Goal: Register for event/course

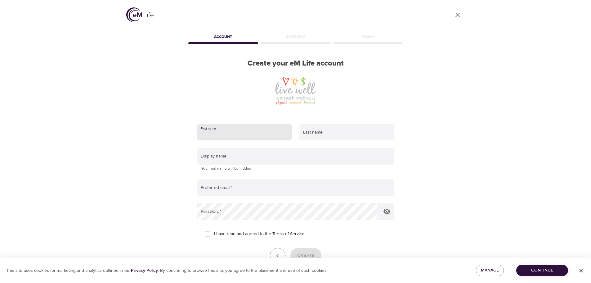
click at [250, 131] on input "text" at bounding box center [244, 132] width 95 height 17
type input "[PERSON_NAME]"
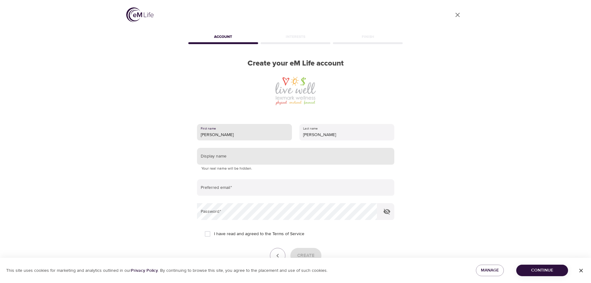
click at [256, 154] on input "text" at bounding box center [295, 156] width 197 height 17
type input "[PERSON_NAME]"
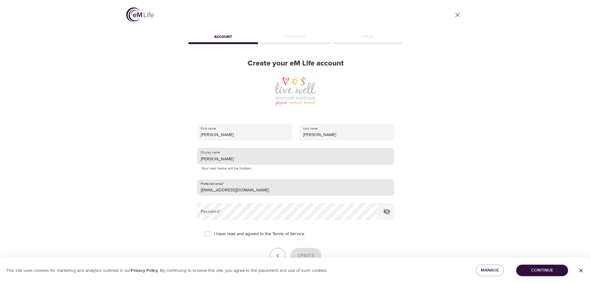
type input "[EMAIL_ADDRESS][DOMAIN_NAME]"
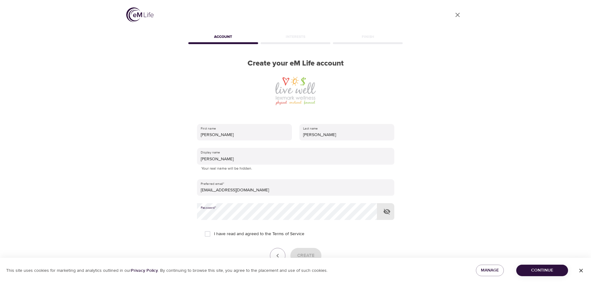
click at [206, 233] on input "I have read and agreed to the Terms of Service" at bounding box center [207, 233] width 13 height 13
checkbox input "true"
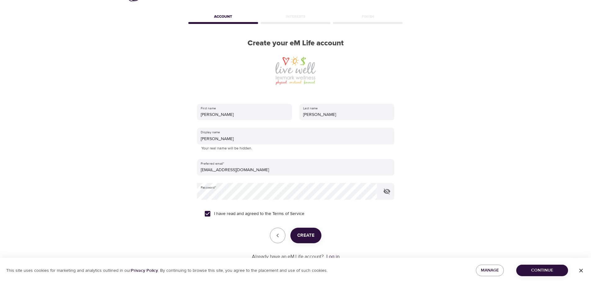
scroll to position [31, 0]
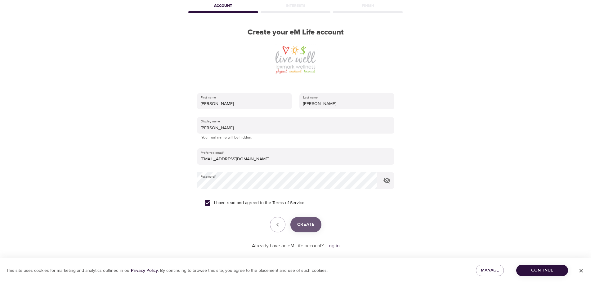
click at [303, 224] on span "Create" at bounding box center [305, 224] width 17 height 8
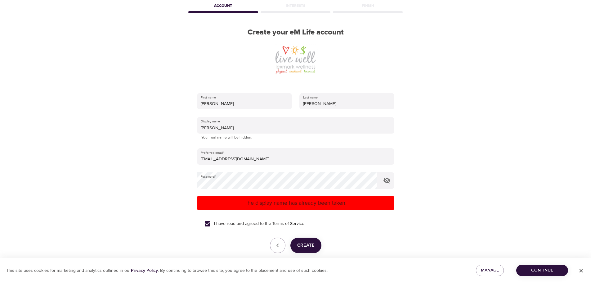
drag, startPoint x: 194, startPoint y: 124, endPoint x: 175, endPoint y: 122, distance: 19.7
click at [178, 122] on div "User Profile Account Interests Finish Create your eM Life account First name [P…" at bounding box center [296, 110] width 354 height 283
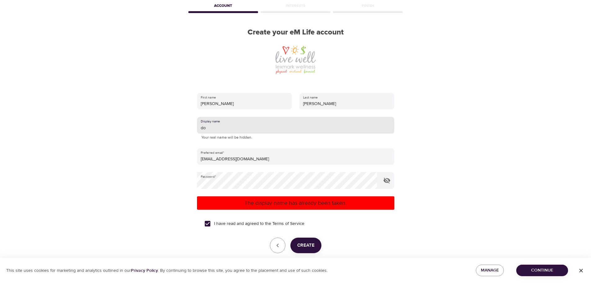
type input "d"
type input "Doubleplays"
click at [305, 246] on span "Create" at bounding box center [305, 245] width 17 height 8
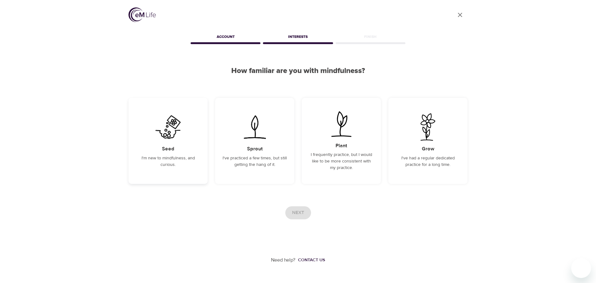
click at [168, 142] on div "Seed I'm new to mindfulness, and curious." at bounding box center [167, 141] width 79 height 86
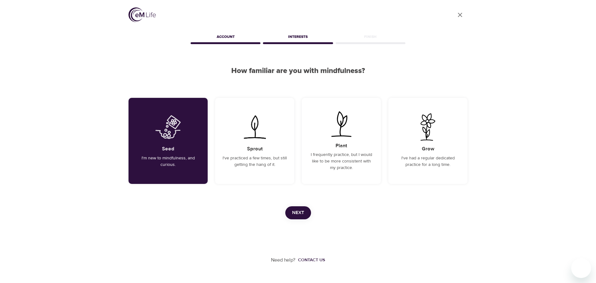
click at [297, 213] on span "Next" at bounding box center [298, 212] width 12 height 8
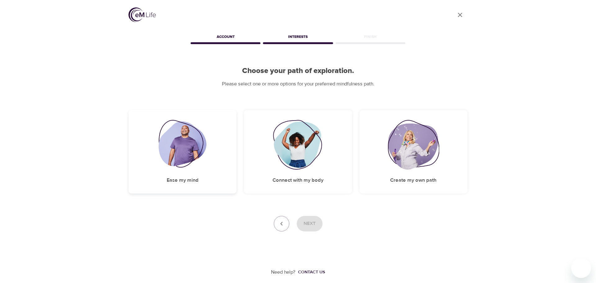
click at [182, 147] on img at bounding box center [183, 145] width 48 height 50
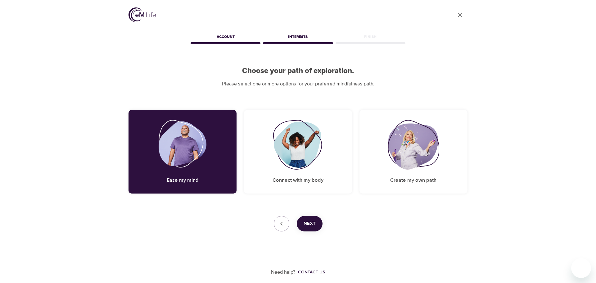
click at [311, 221] on span "Next" at bounding box center [309, 223] width 12 height 8
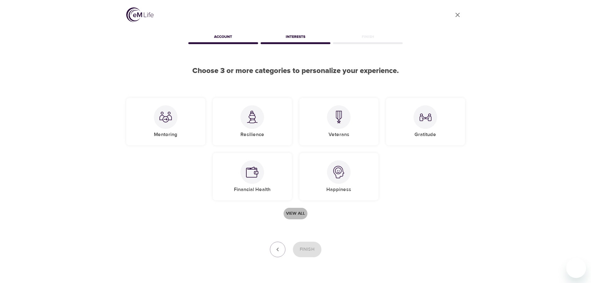
click at [296, 212] on span "View all" at bounding box center [295, 213] width 19 height 8
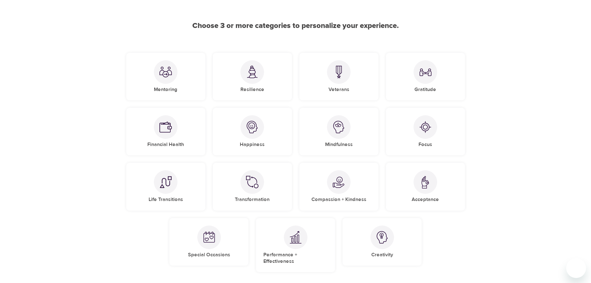
scroll to position [31, 0]
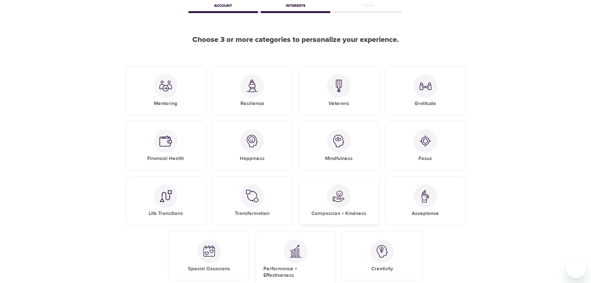
click at [341, 198] on img at bounding box center [339, 196] width 12 height 12
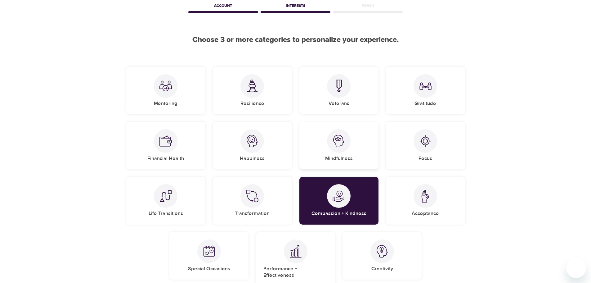
click at [340, 141] on img at bounding box center [339, 141] width 12 height 12
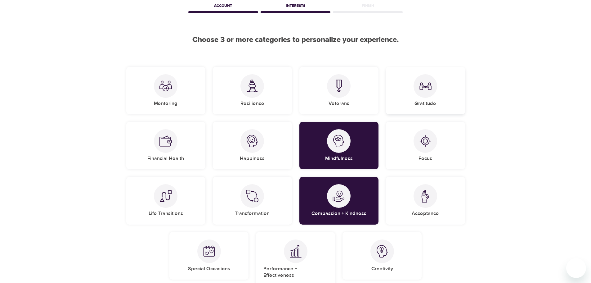
click at [428, 89] on img at bounding box center [425, 86] width 12 height 12
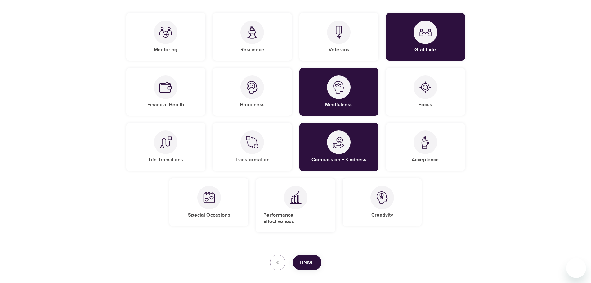
scroll to position [93, 0]
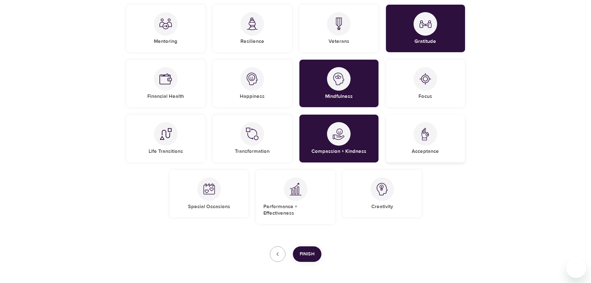
click at [422, 143] on div at bounding box center [425, 134] width 24 height 24
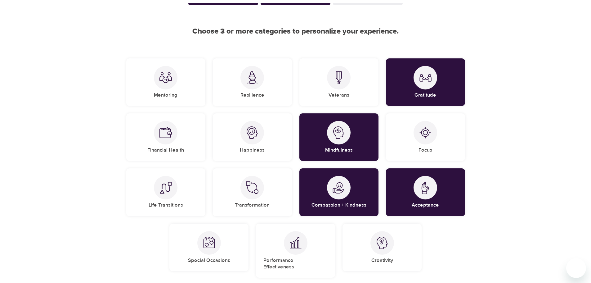
scroll to position [31, 0]
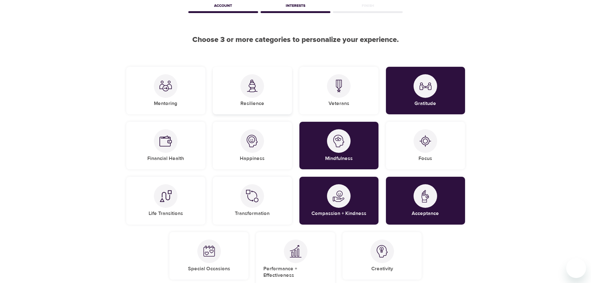
click at [247, 93] on div at bounding box center [252, 86] width 24 height 24
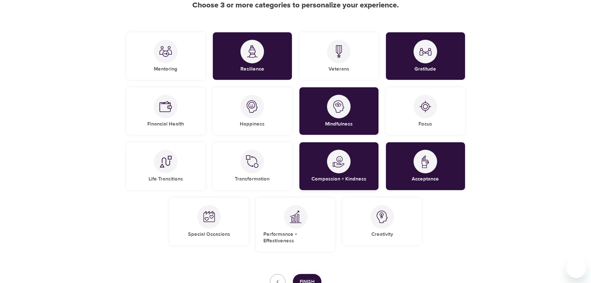
scroll to position [110, 0]
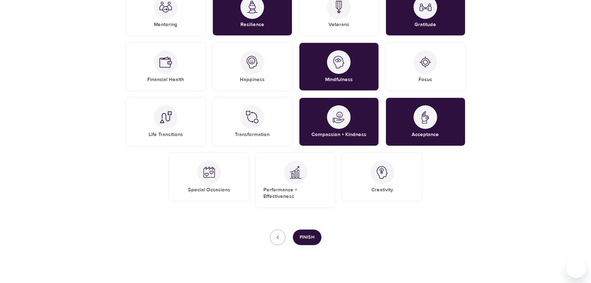
click at [307, 233] on span "Finish" at bounding box center [307, 237] width 15 height 8
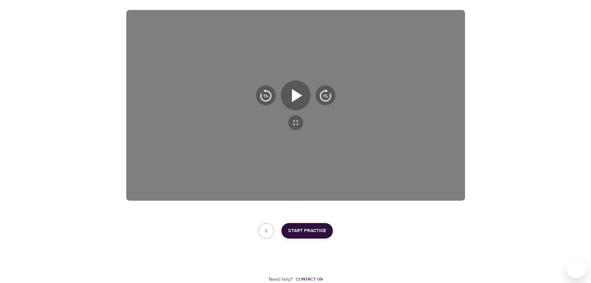
scroll to position [69, 0]
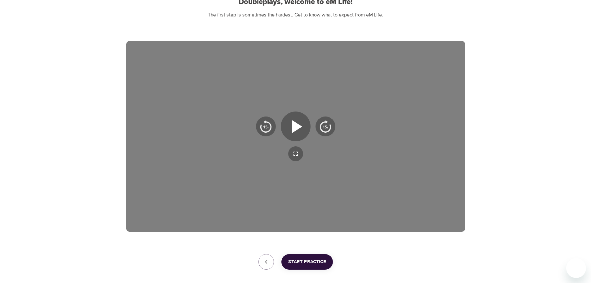
click at [303, 260] on span "Start Practice" at bounding box center [307, 261] width 38 height 8
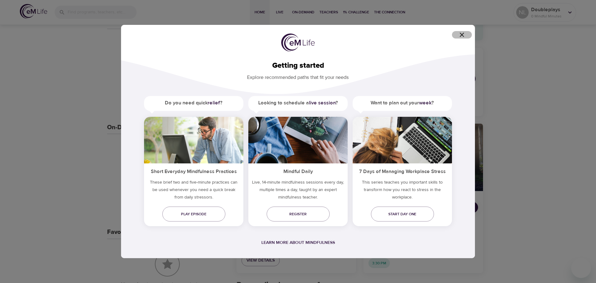
click at [463, 34] on icon "button" at bounding box center [461, 34] width 7 height 7
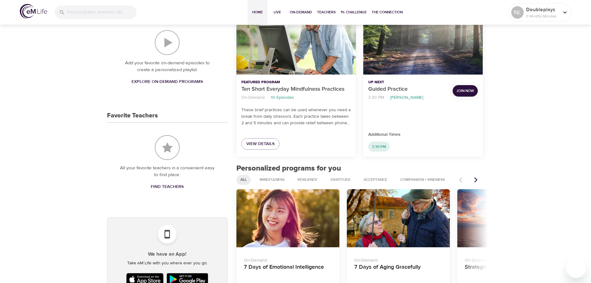
scroll to position [248, 0]
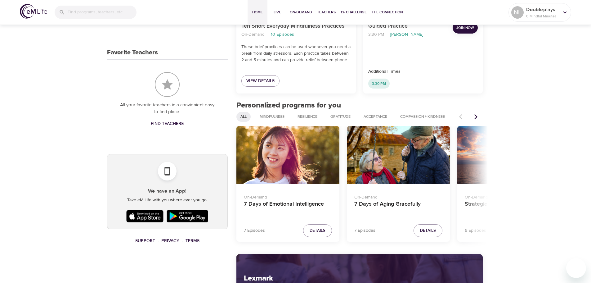
click at [476, 116] on icon "Next items" at bounding box center [476, 117] width 6 height 6
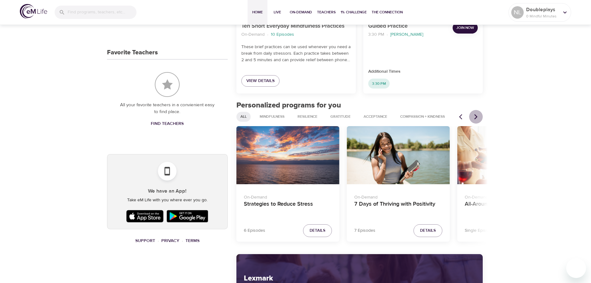
click at [476, 116] on icon "Next items" at bounding box center [476, 117] width 6 height 6
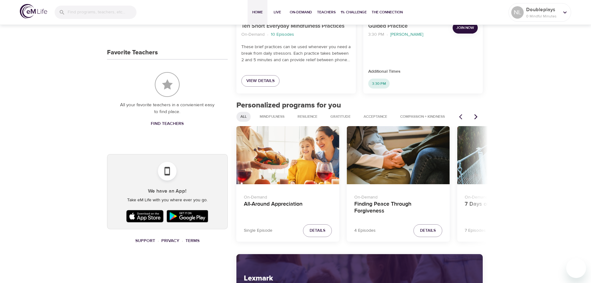
click at [476, 116] on icon "Next items" at bounding box center [476, 117] width 6 height 6
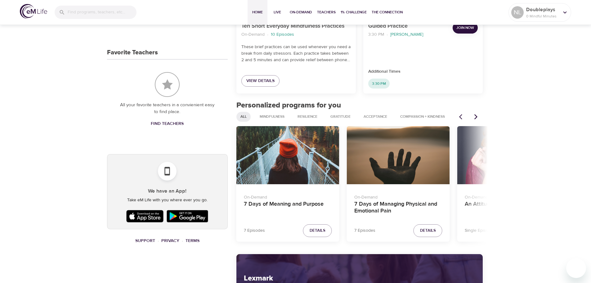
click at [476, 116] on icon "Next items" at bounding box center [476, 117] width 6 height 6
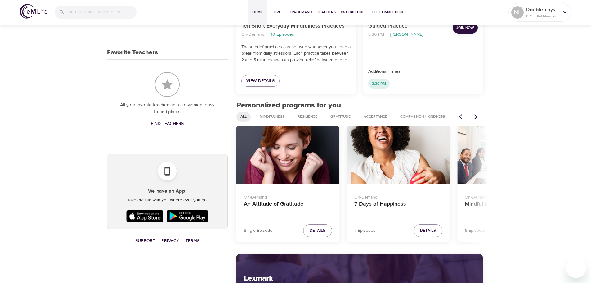
click at [476, 116] on icon "Next items" at bounding box center [476, 117] width 6 height 6
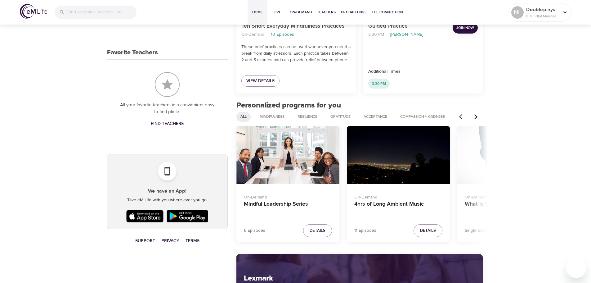
click at [476, 116] on icon "Next items" at bounding box center [476, 117] width 6 height 6
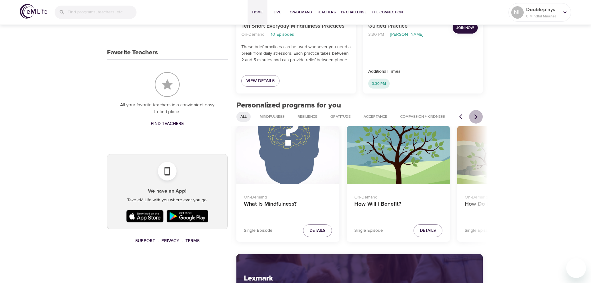
click at [476, 116] on icon "Next items" at bounding box center [476, 117] width 6 height 6
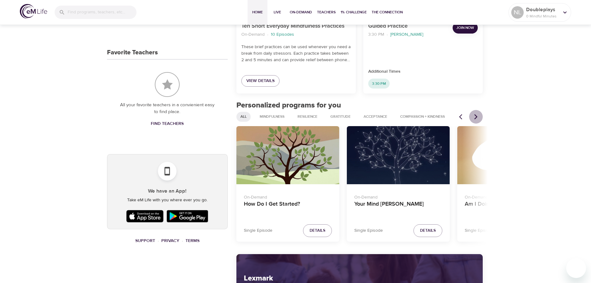
click at [476, 116] on icon "Next items" at bounding box center [476, 117] width 6 height 6
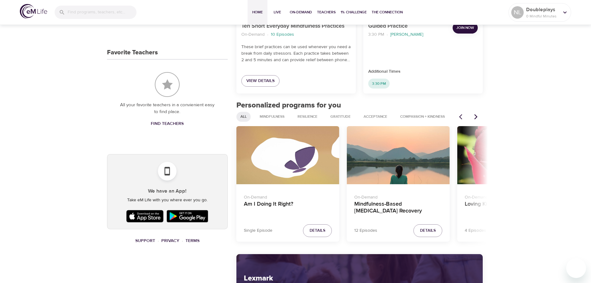
click at [476, 116] on icon "Next items" at bounding box center [476, 117] width 6 height 6
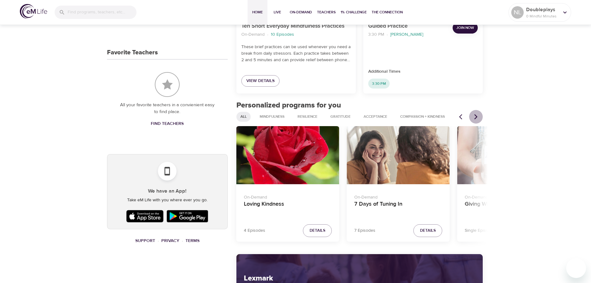
click at [476, 116] on icon "Next items" at bounding box center [476, 117] width 6 height 6
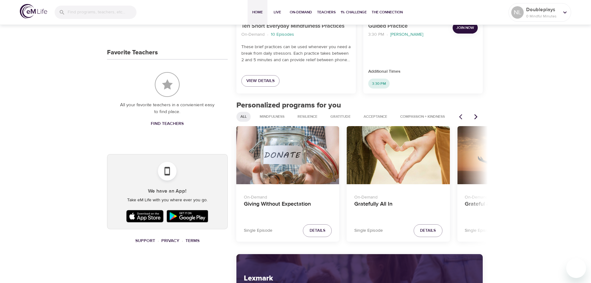
click at [476, 116] on icon "Next items" at bounding box center [476, 117] width 6 height 6
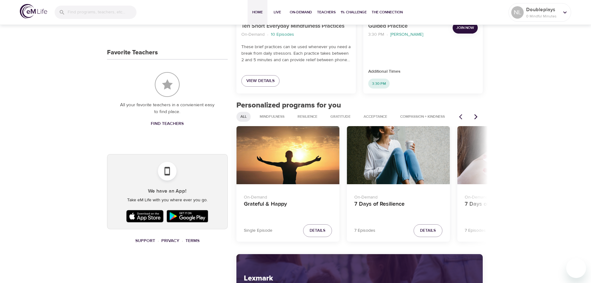
click at [476, 116] on icon "Next items" at bounding box center [476, 117] width 6 height 6
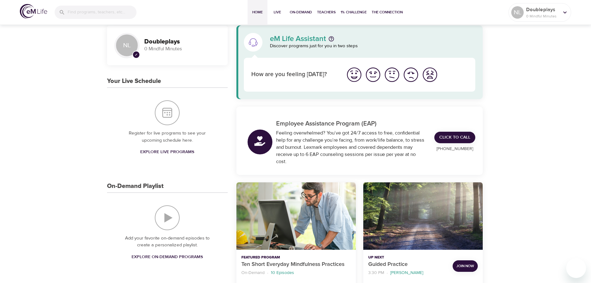
scroll to position [0, 0]
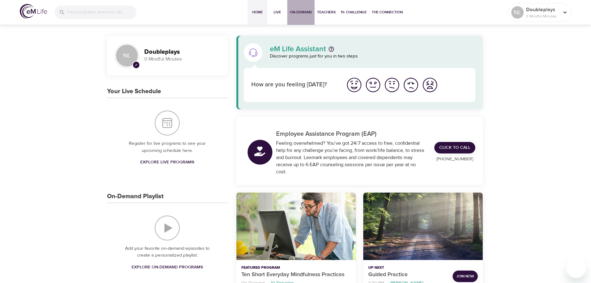
click at [298, 11] on span "On-Demand" at bounding box center [301, 12] width 22 height 7
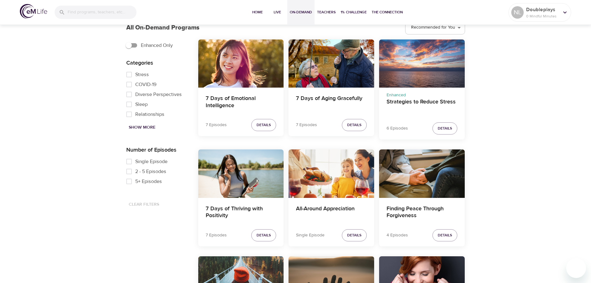
scroll to position [186, 0]
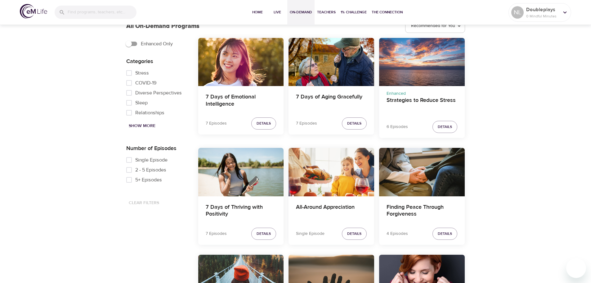
click at [140, 123] on span "Show More" at bounding box center [142, 126] width 27 height 8
click at [127, 92] on input "Anger" at bounding box center [129, 93] width 12 height 10
checkbox input "true"
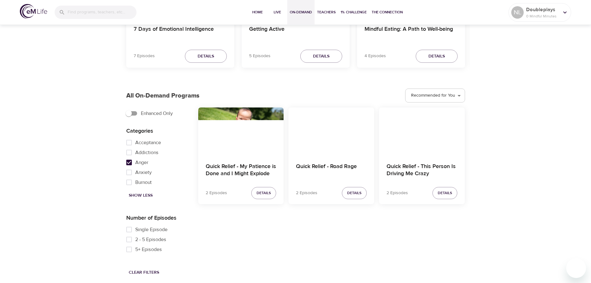
scroll to position [117, 0]
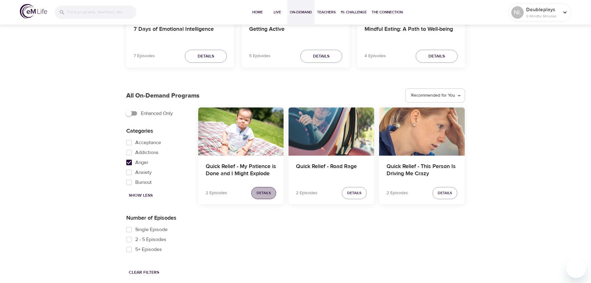
click at [258, 192] on span "Details" at bounding box center [264, 193] width 14 height 7
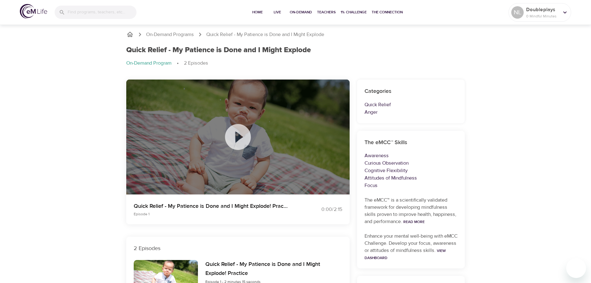
click at [240, 139] on icon at bounding box center [238, 137] width 26 height 26
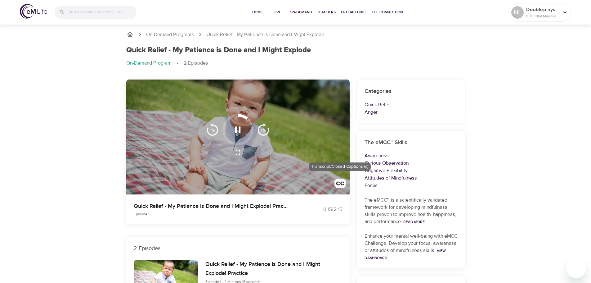
click at [339, 184] on img "button" at bounding box center [339, 184] width 11 height 11
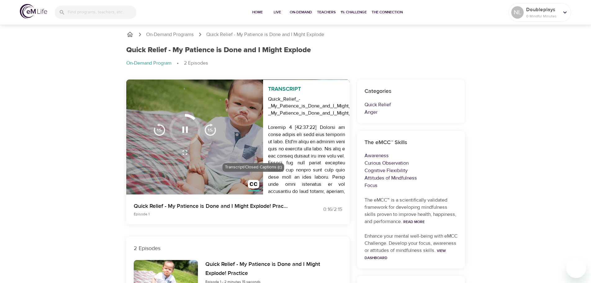
click at [253, 183] on img "button" at bounding box center [253, 185] width 11 height 11
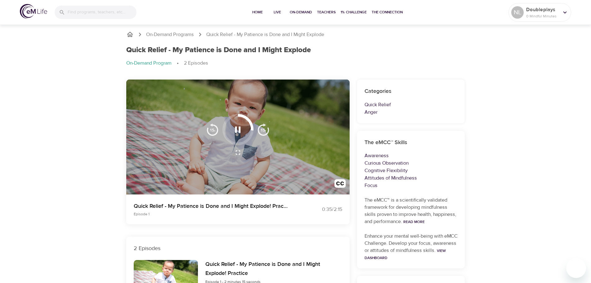
click at [76, 160] on div "On-Demand Programs Quick Relief - My Patience is Done and I Might Explode Quick…" at bounding box center [295, 247] width 591 height 449
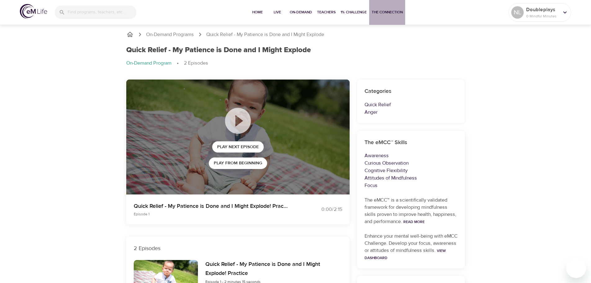
click at [384, 11] on span "The Connection" at bounding box center [387, 12] width 31 height 7
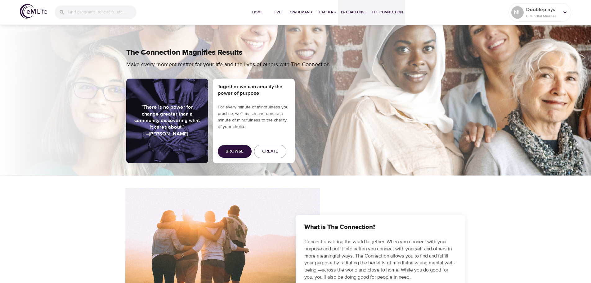
click at [363, 13] on span "1% Challenge" at bounding box center [354, 12] width 26 height 7
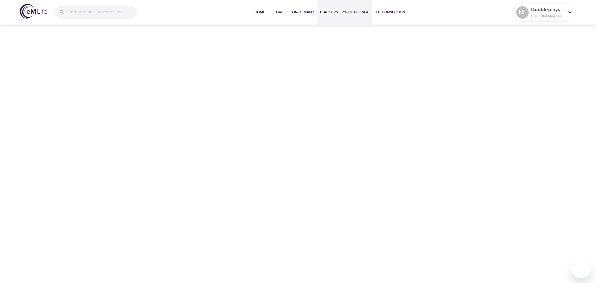
click at [327, 10] on span "Teachers" at bounding box center [328, 12] width 19 height 7
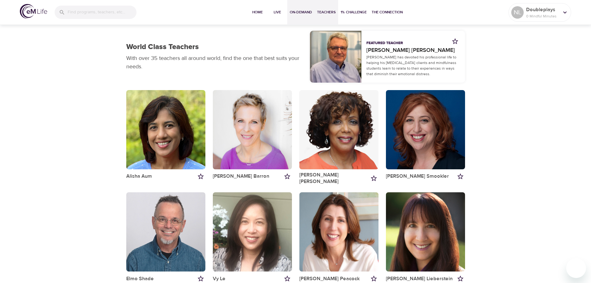
click at [295, 13] on span "On-Demand" at bounding box center [301, 12] width 22 height 7
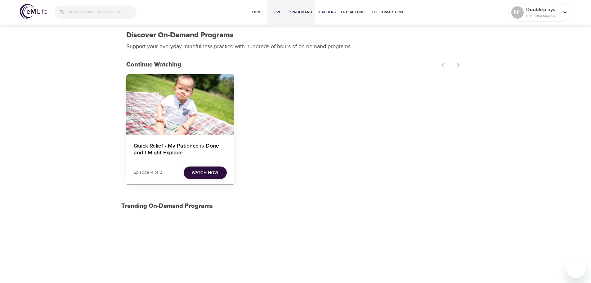
click at [279, 17] on button "Live" at bounding box center [277, 12] width 20 height 25
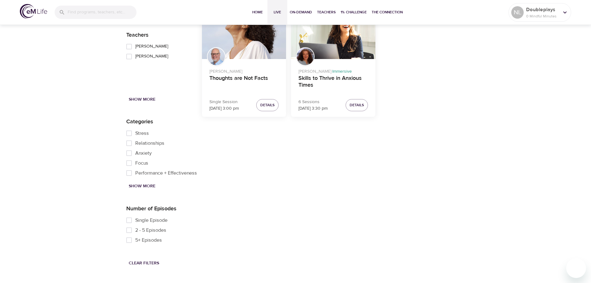
scroll to position [807, 0]
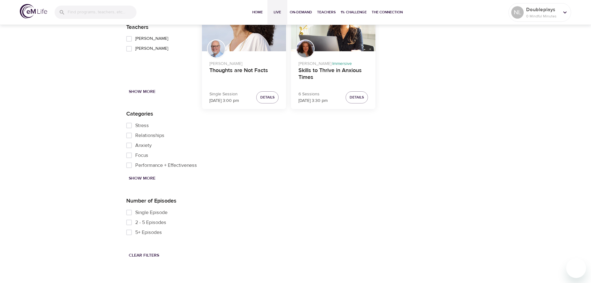
click at [139, 177] on span "Show More" at bounding box center [142, 178] width 27 height 8
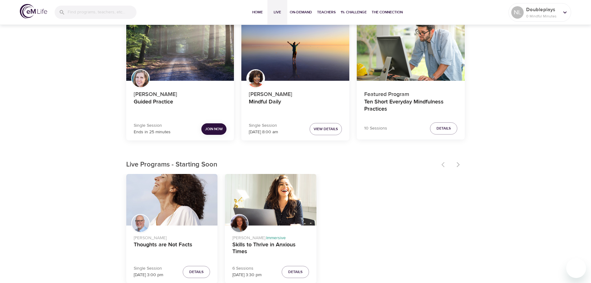
scroll to position [0, 0]
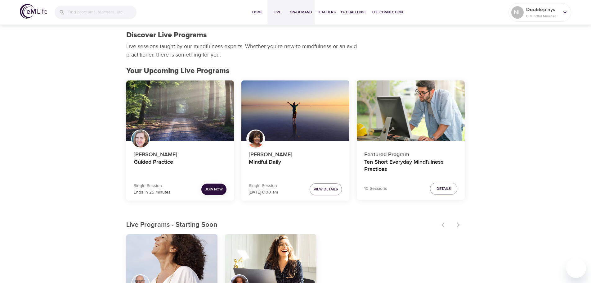
click at [299, 11] on span "On-Demand" at bounding box center [301, 12] width 22 height 7
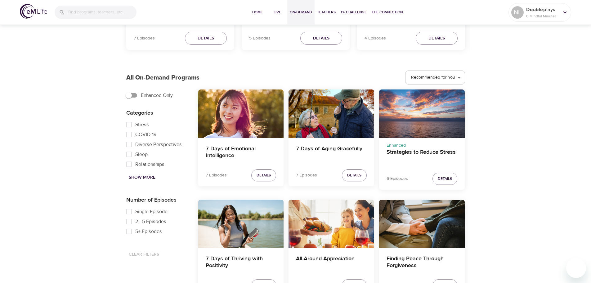
scroll to position [279, 0]
click at [145, 179] on span "Show More" at bounding box center [142, 177] width 27 height 8
click at [128, 143] on input "Anger" at bounding box center [129, 144] width 12 height 10
checkbox input "true"
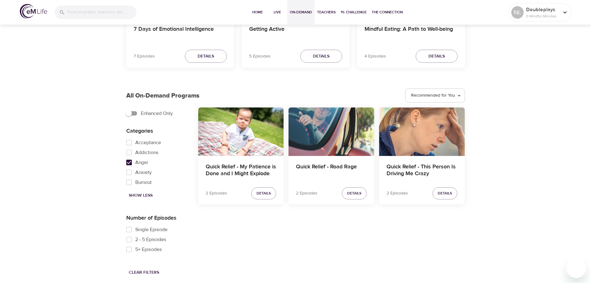
scroll to position [261, 0]
click at [354, 193] on span "Details" at bounding box center [354, 193] width 14 height 7
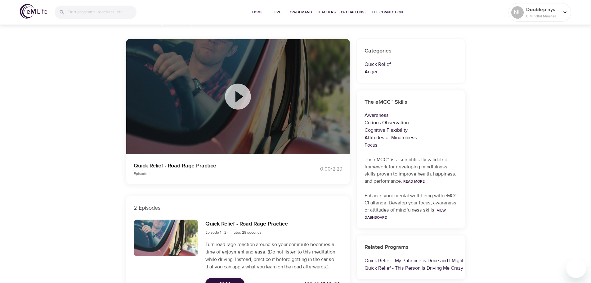
scroll to position [79, 0]
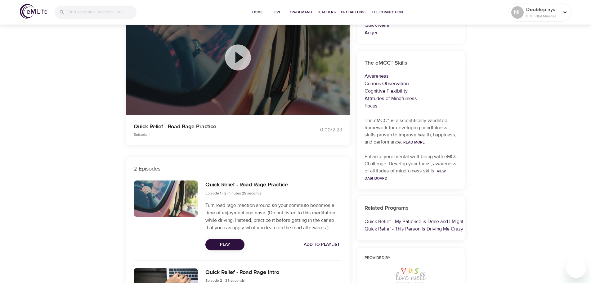
click at [404, 229] on link "Quick Relief - This Person Is Driving Me Crazy" at bounding box center [413, 229] width 99 height 6
